Goal: Task Accomplishment & Management: Manage account settings

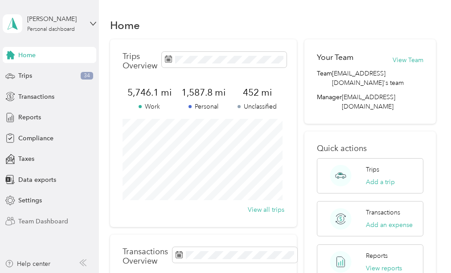
click at [47, 223] on span "Team Dashboard" at bounding box center [43, 220] width 50 height 9
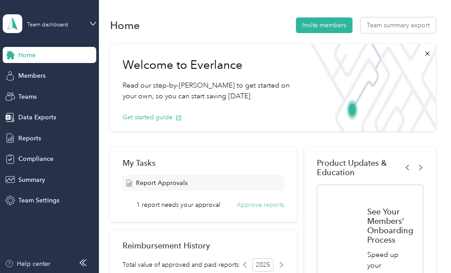
click at [255, 205] on button "Approve reports" at bounding box center [261, 204] width 48 height 9
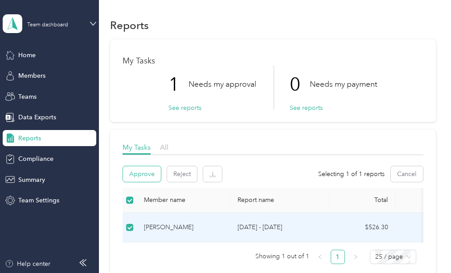
click at [144, 178] on button "Approve" at bounding box center [142, 174] width 38 height 16
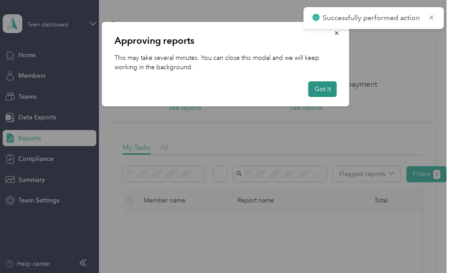
click at [322, 88] on button "Got it" at bounding box center [323, 89] width 29 height 16
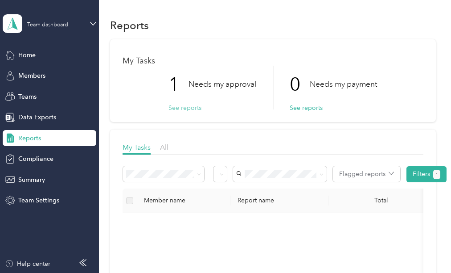
click at [192, 109] on button "See reports" at bounding box center [185, 107] width 33 height 9
click at [30, 96] on span "Teams" at bounding box center [27, 96] width 18 height 9
